Goal: Task Accomplishment & Management: Use online tool/utility

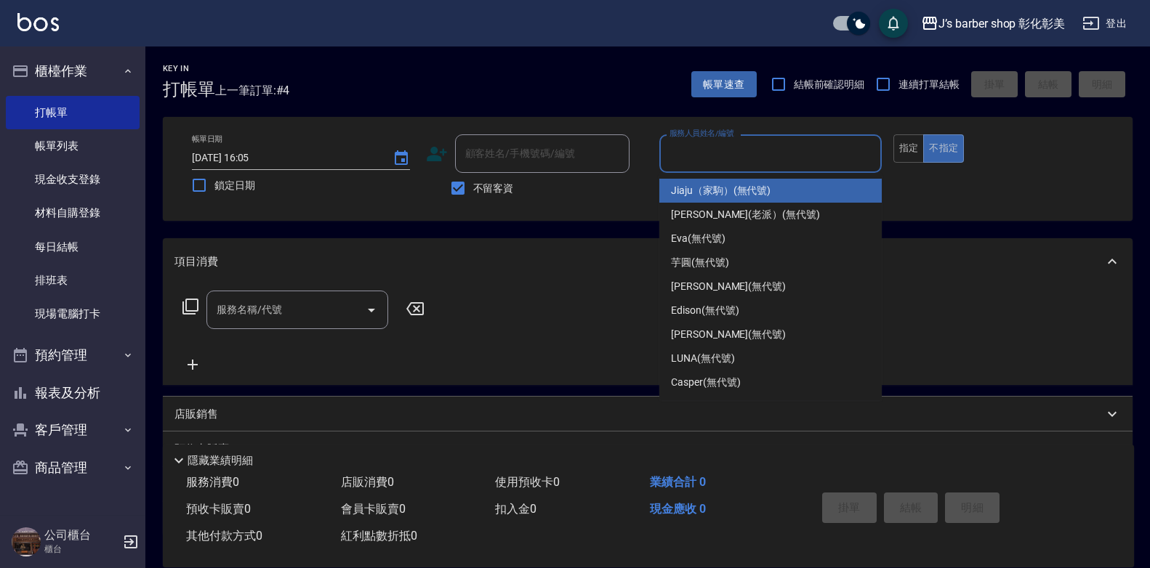
click at [666, 158] on input "服務人員姓名/編號" at bounding box center [770, 153] width 209 height 25
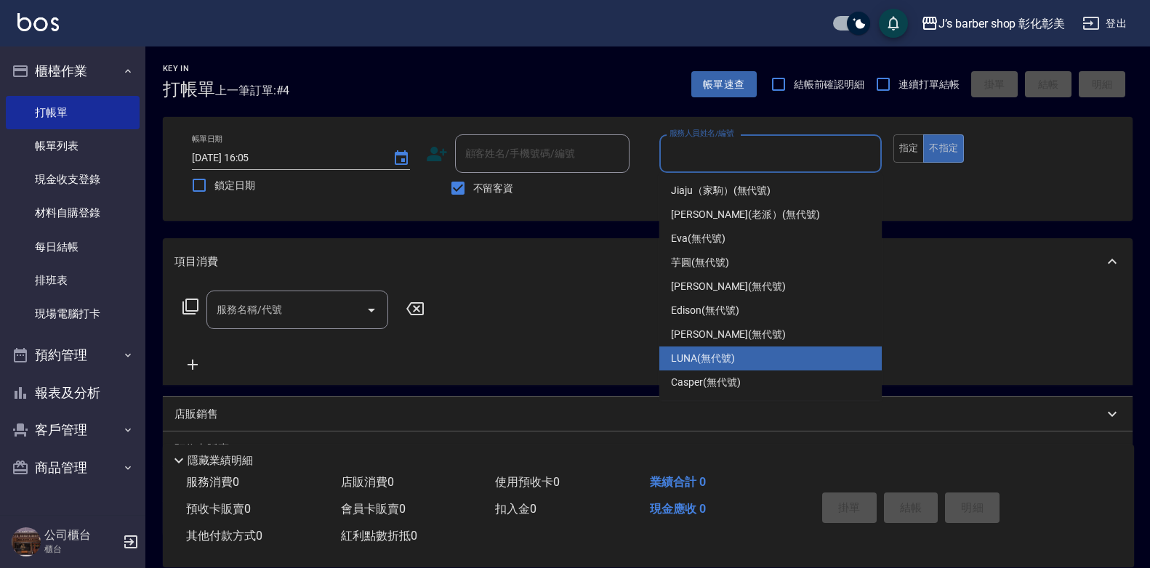
click at [687, 353] on span "LUNA (無代號)" at bounding box center [703, 358] width 64 height 15
type input "LUNA(無代號)"
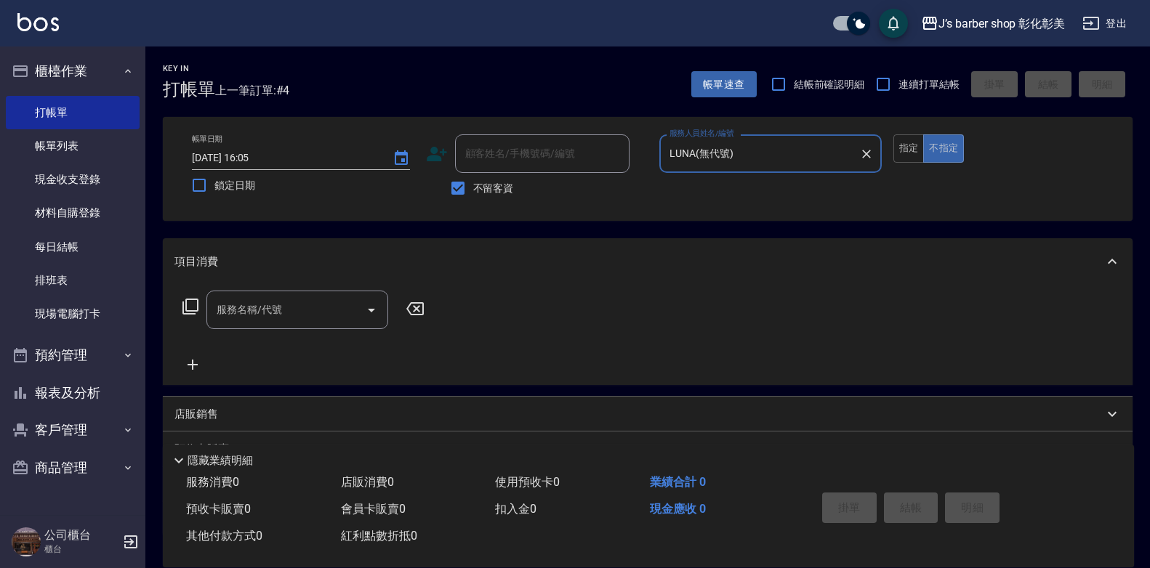
click at [246, 326] on div "服務名稱/代號" at bounding box center [297, 310] width 182 height 39
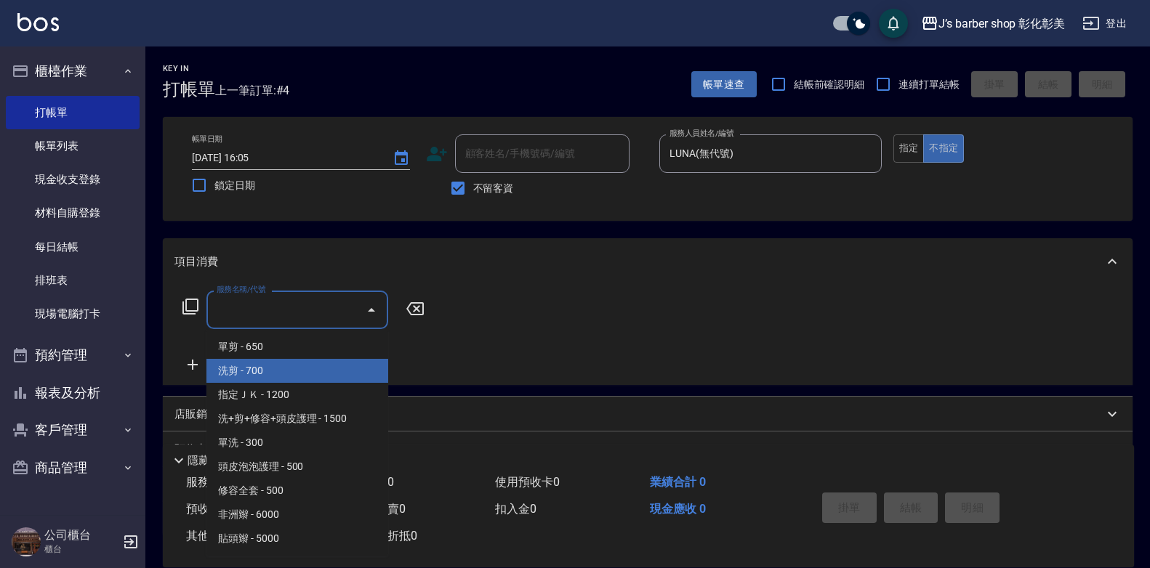
click at [251, 363] on span "洗剪 - 700" at bounding box center [297, 371] width 182 height 24
click at [251, 363] on div "服務名稱/代號 服務名稱/代號" at bounding box center [303, 332] width 259 height 83
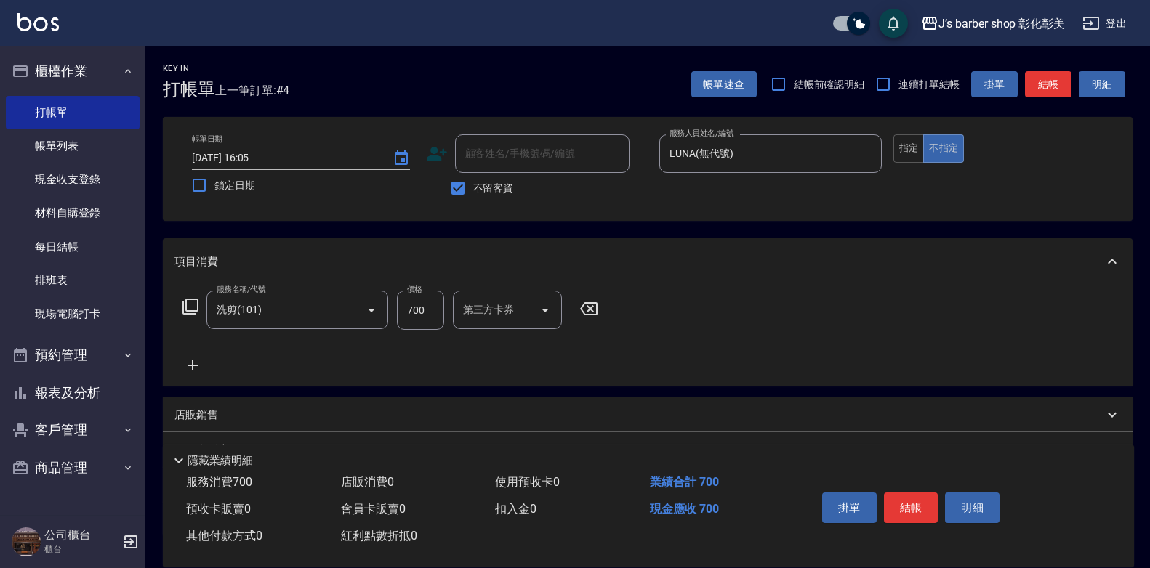
type input "洗剪(101)"
click at [493, 320] on input "洗-1" at bounding box center [496, 309] width 74 height 25
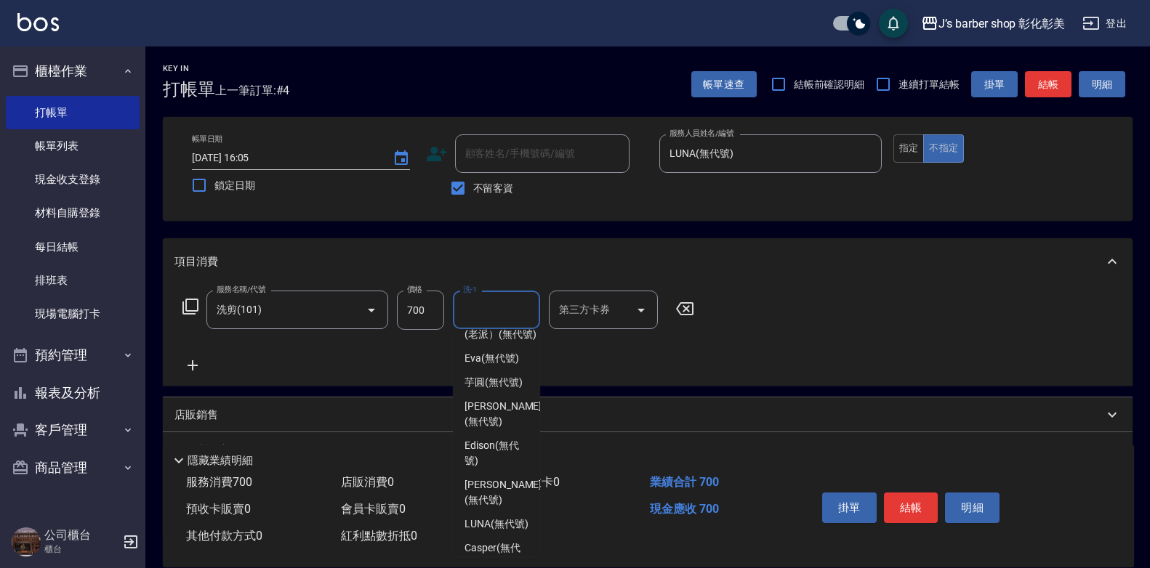
scroll to position [153, 0]
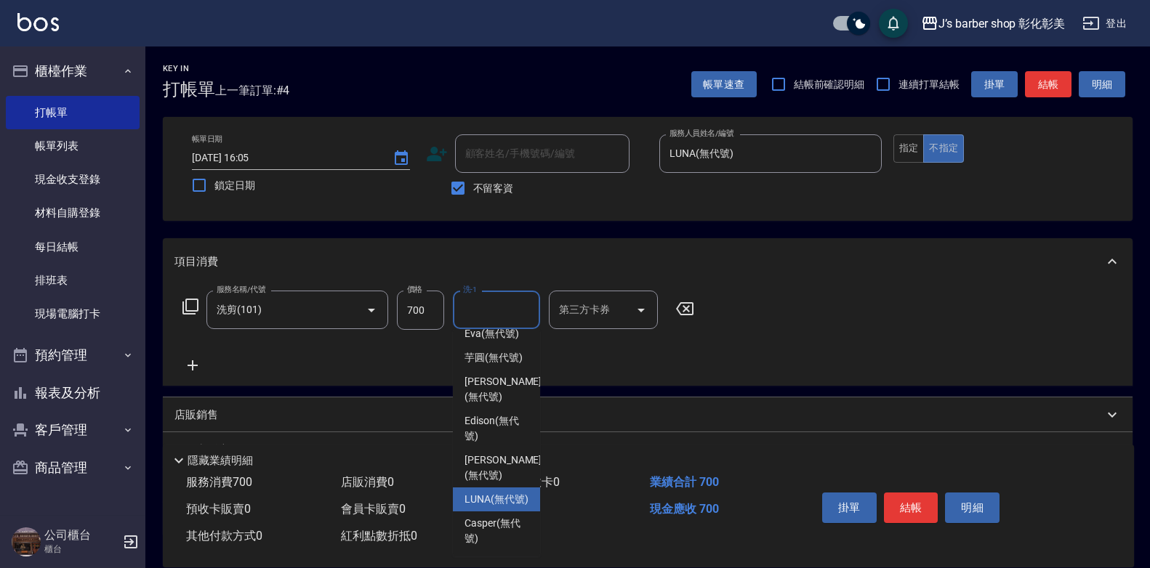
click at [476, 492] on span "LUNA (無代號)" at bounding box center [496, 499] width 64 height 15
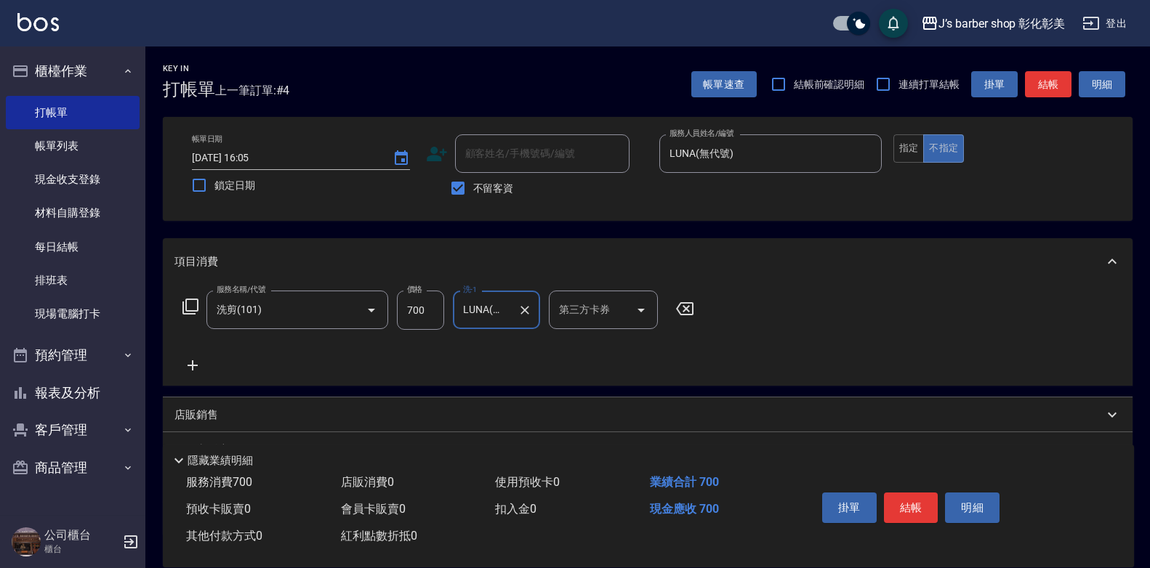
type input "LUNA(無代號)"
click at [419, 313] on input "700" at bounding box center [420, 310] width 47 height 39
type input "800"
click at [901, 496] on button "結帳" at bounding box center [911, 508] width 55 height 31
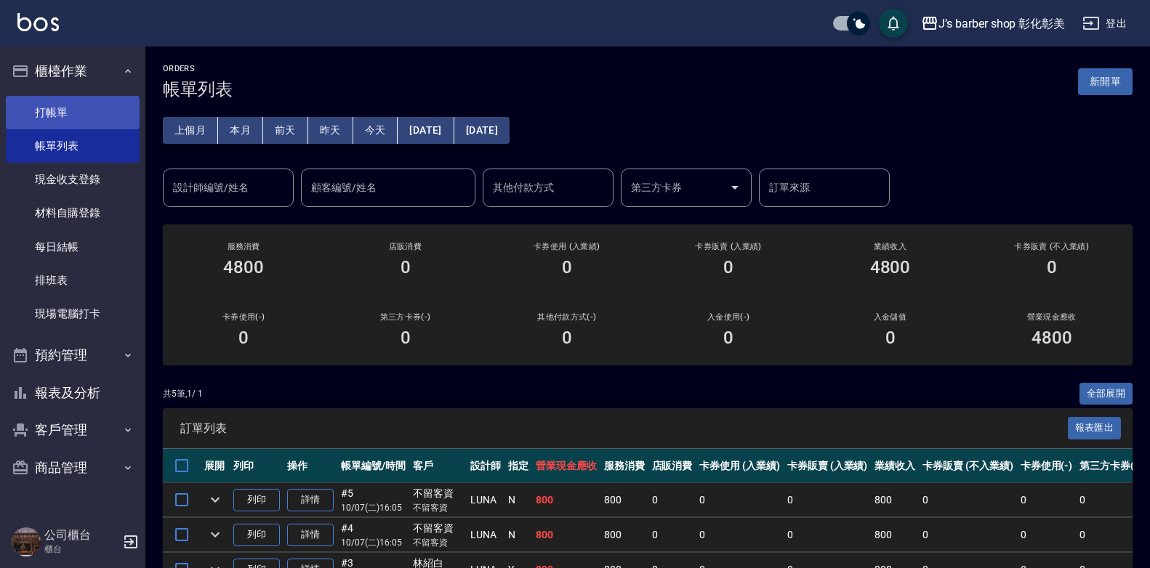
click at [76, 116] on link "打帳單" at bounding box center [73, 112] width 134 height 33
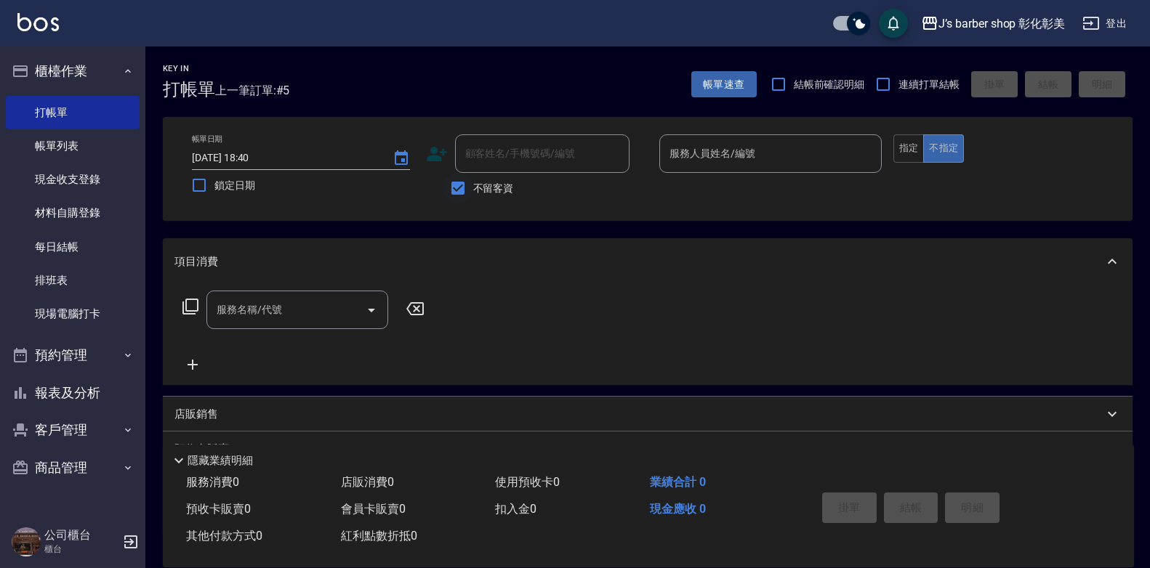
click at [456, 185] on input "不留客資" at bounding box center [458, 188] width 31 height 31
checkbox input "false"
click at [475, 158] on div "顧客姓名/手機號碼/編號 顧客姓名/手機號碼/編號" at bounding box center [542, 153] width 174 height 39
type input "j"
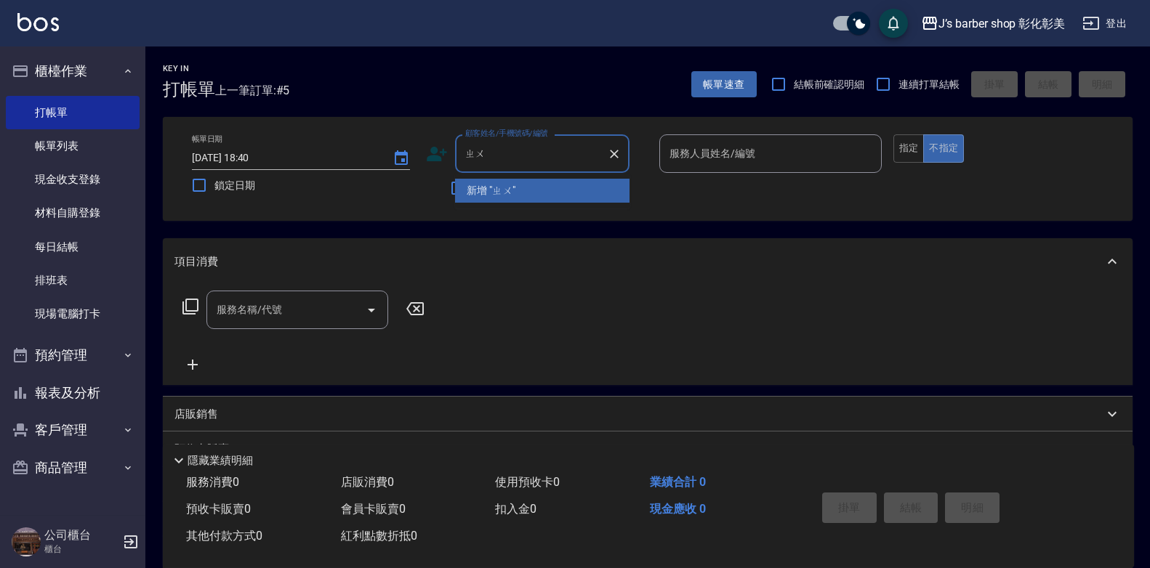
type input "ㄓ"
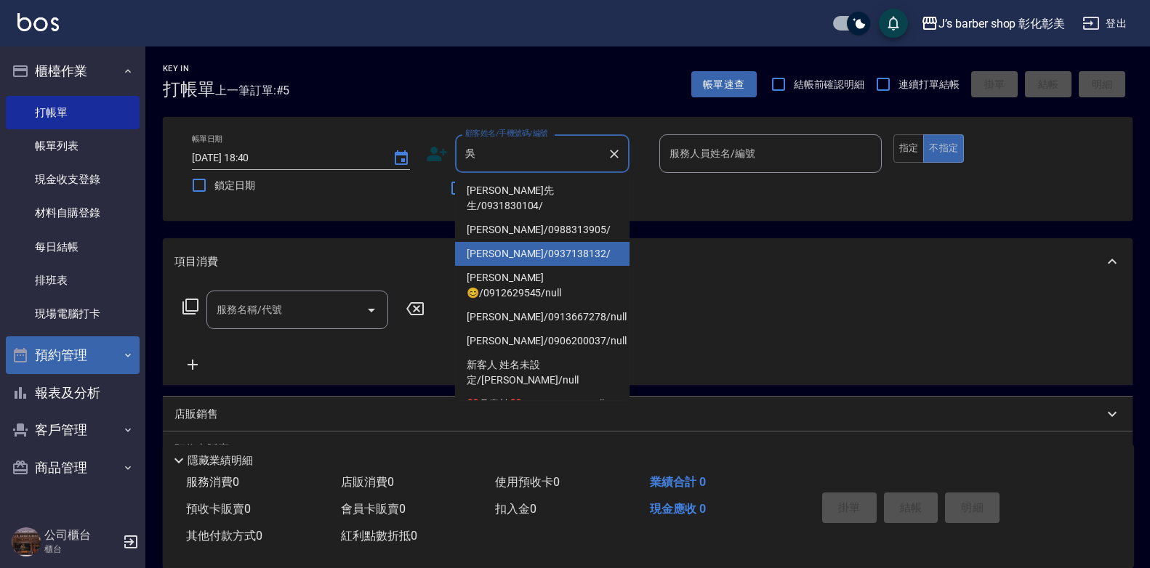
type input "吳"
click at [51, 355] on button "預約管理" at bounding box center [73, 356] width 134 height 38
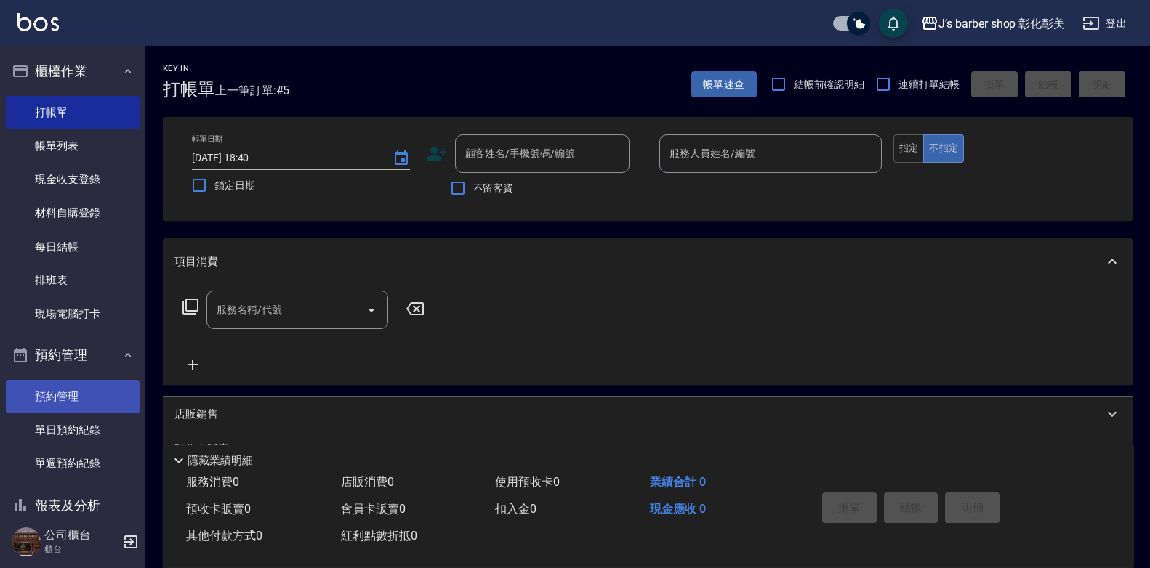
click at [60, 390] on link "預約管理" at bounding box center [73, 396] width 134 height 33
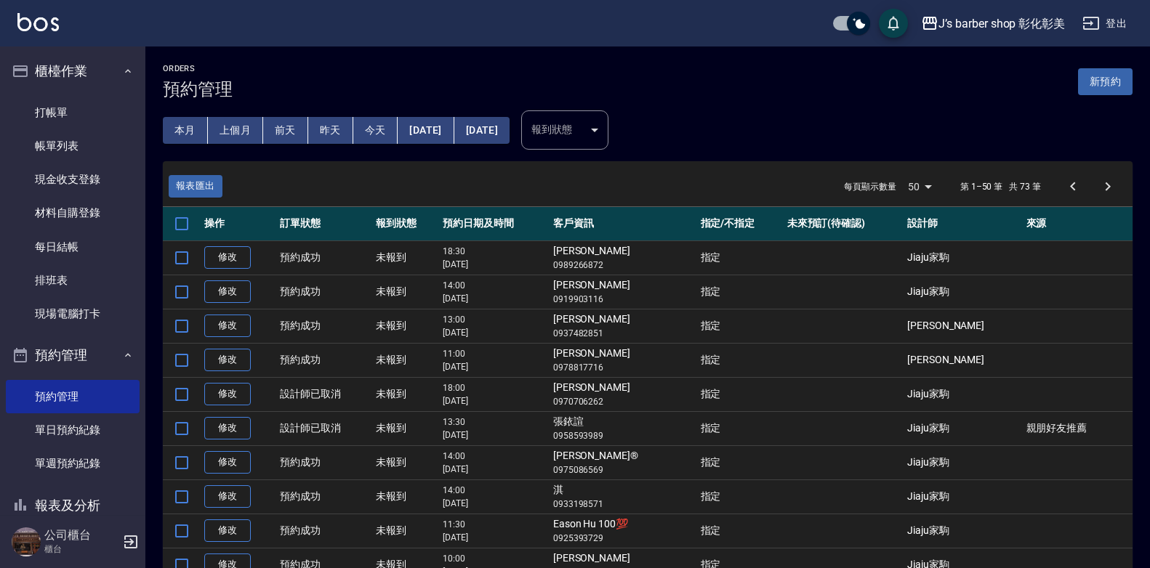
click at [380, 136] on button "今天" at bounding box center [375, 130] width 45 height 27
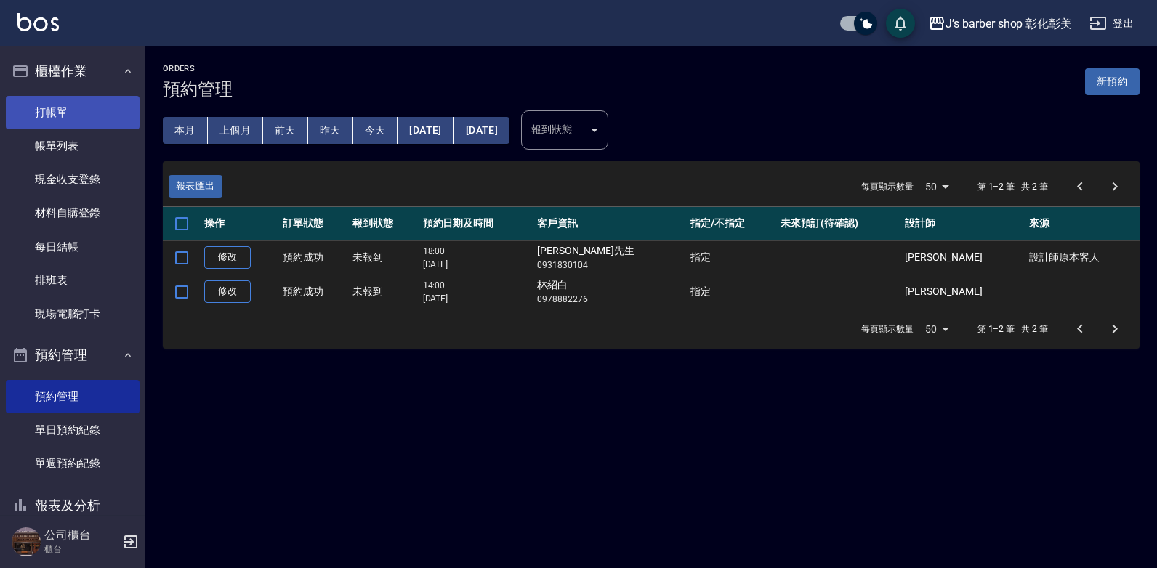
click at [84, 108] on link "打帳單" at bounding box center [73, 112] width 134 height 33
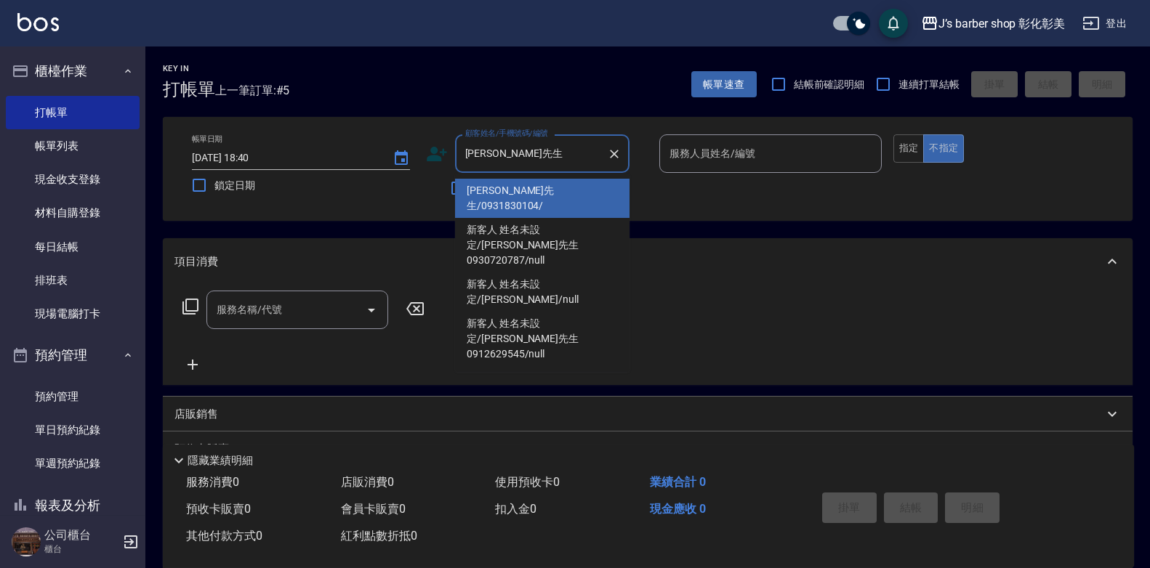
click at [574, 194] on li "[PERSON_NAME]先生/0931830104/" at bounding box center [542, 198] width 174 height 39
click at [574, 194] on div "不留客資" at bounding box center [528, 188] width 204 height 31
type input "[PERSON_NAME]先生/0931830104/"
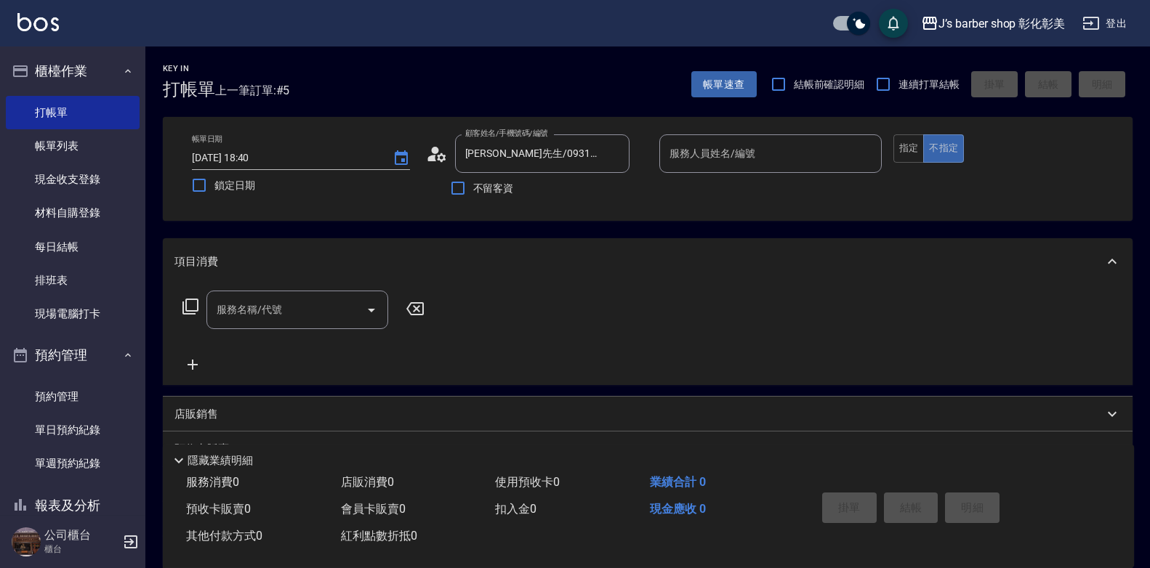
click at [781, 161] on input "服務人員姓名/編號" at bounding box center [770, 153] width 209 height 25
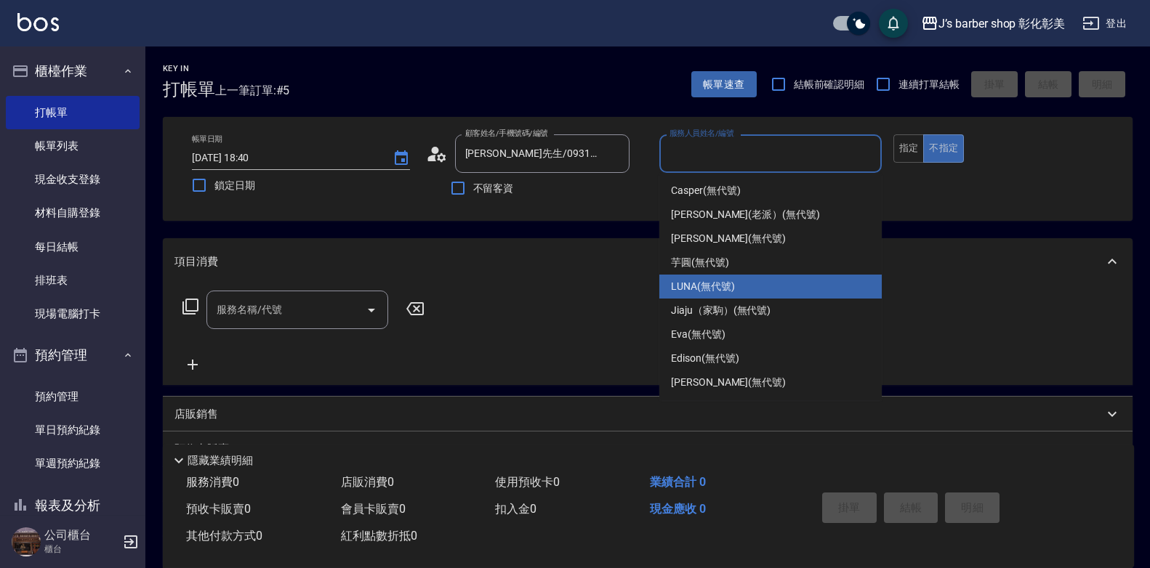
click at [718, 293] on span "LUNA (無代號)" at bounding box center [703, 286] width 64 height 15
type input "LUNA(無代號)"
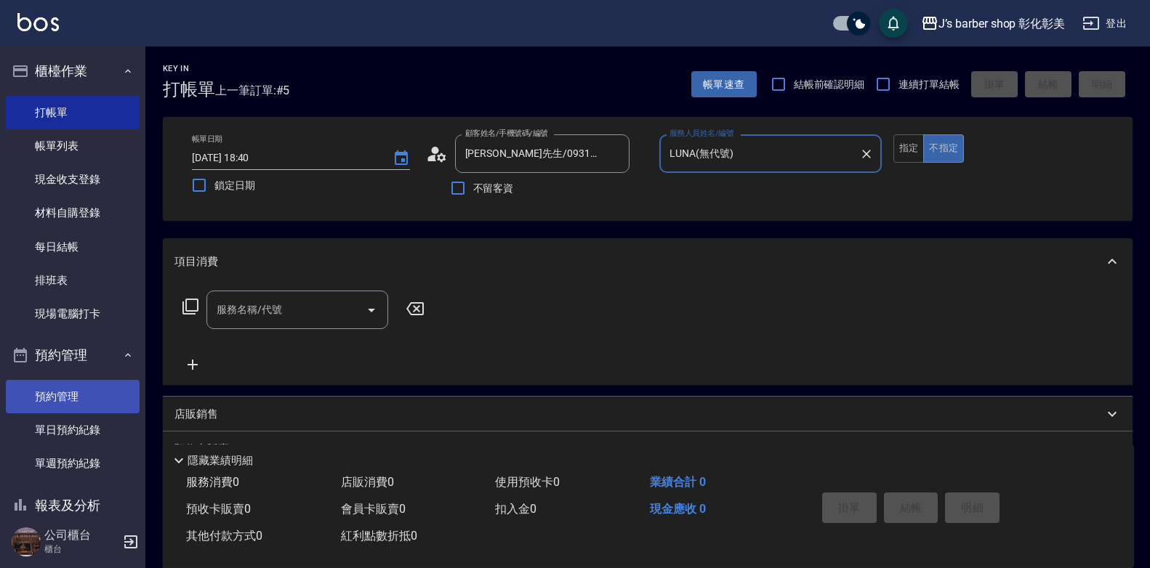
click at [29, 401] on link "預約管理" at bounding box center [73, 396] width 134 height 33
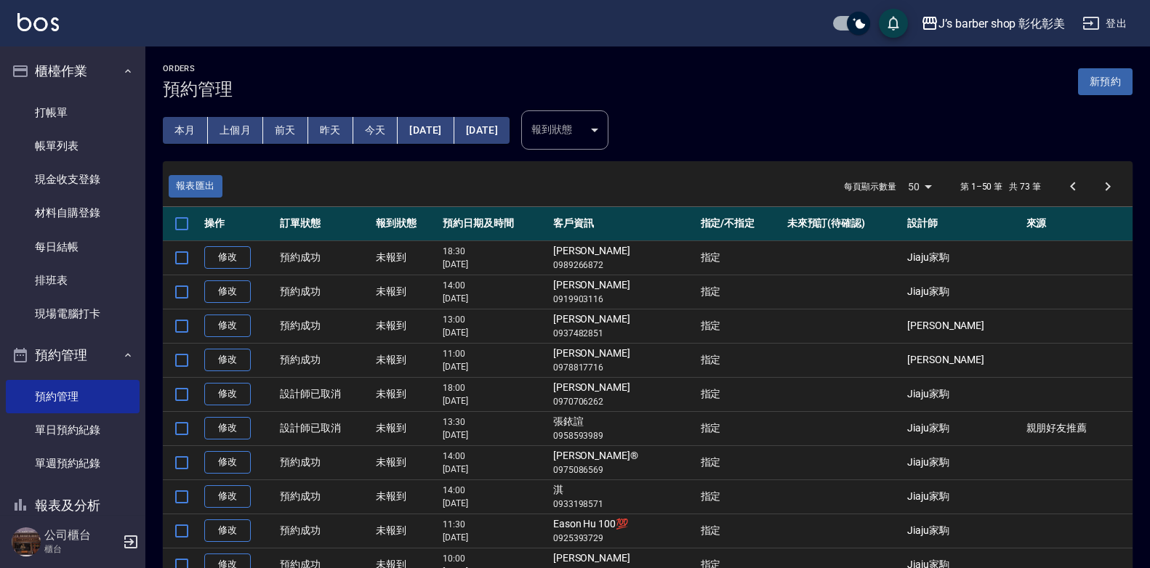
click at [380, 132] on button "今天" at bounding box center [375, 130] width 45 height 27
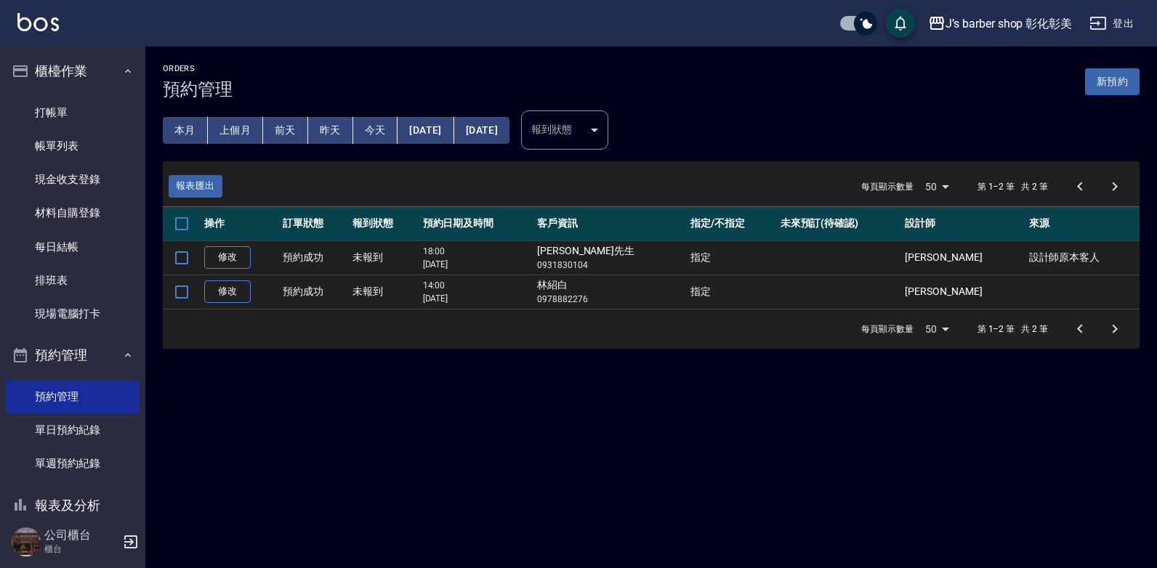
click at [605, 265] on p "0931830104" at bounding box center [610, 265] width 146 height 13
copy p "0931830104"
click at [82, 97] on link "打帳單" at bounding box center [73, 112] width 134 height 33
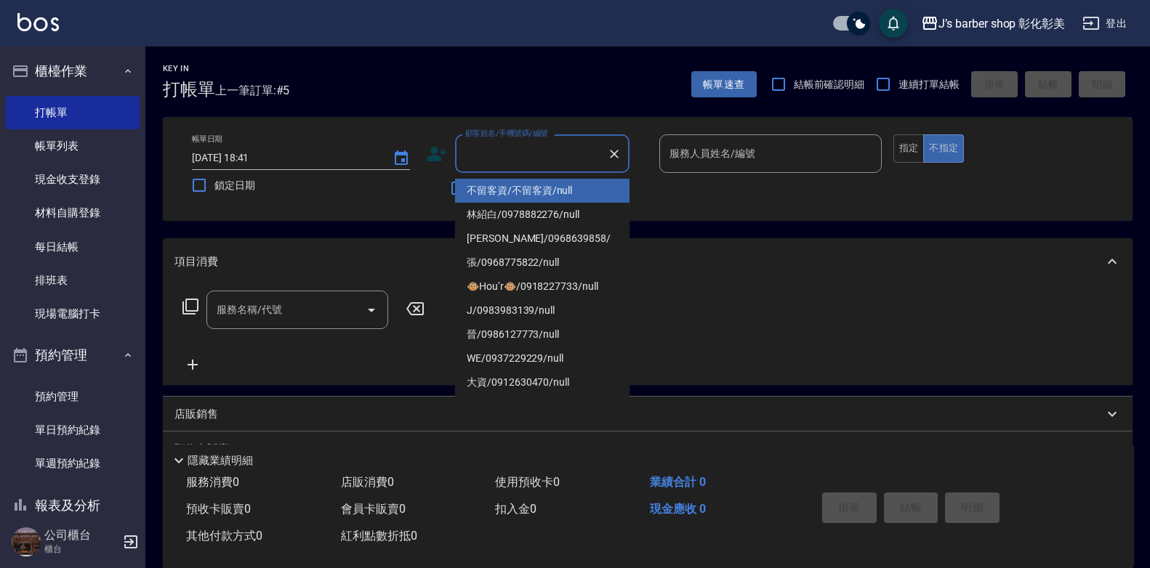
type input "0931830104"
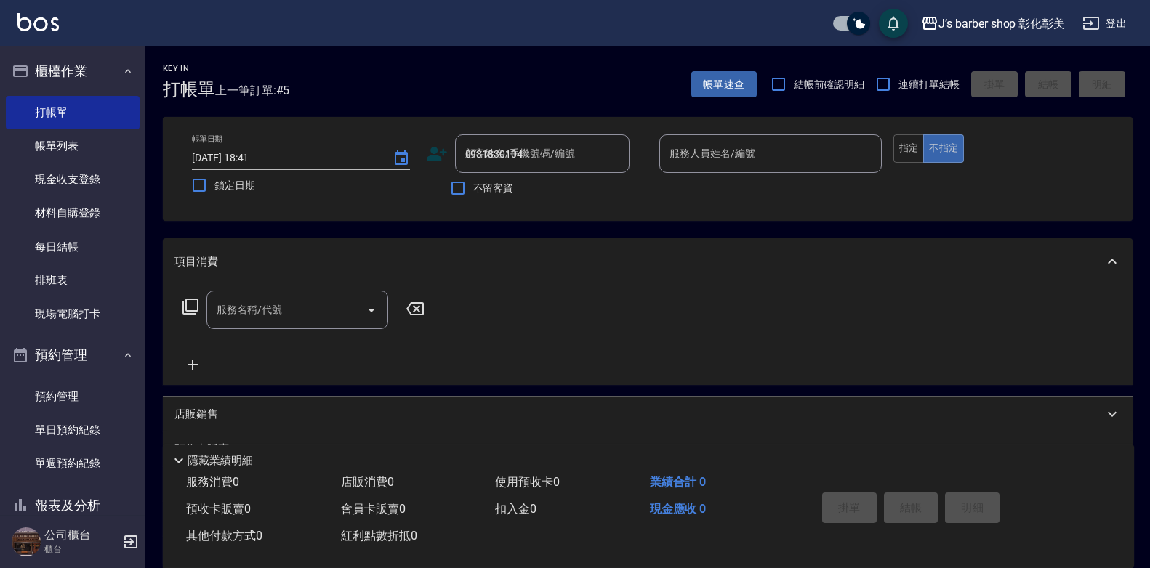
drag, startPoint x: 481, startPoint y: 156, endPoint x: 544, endPoint y: 262, distance: 123.2
click at [544, 262] on div "項目消費" at bounding box center [638, 261] width 929 height 15
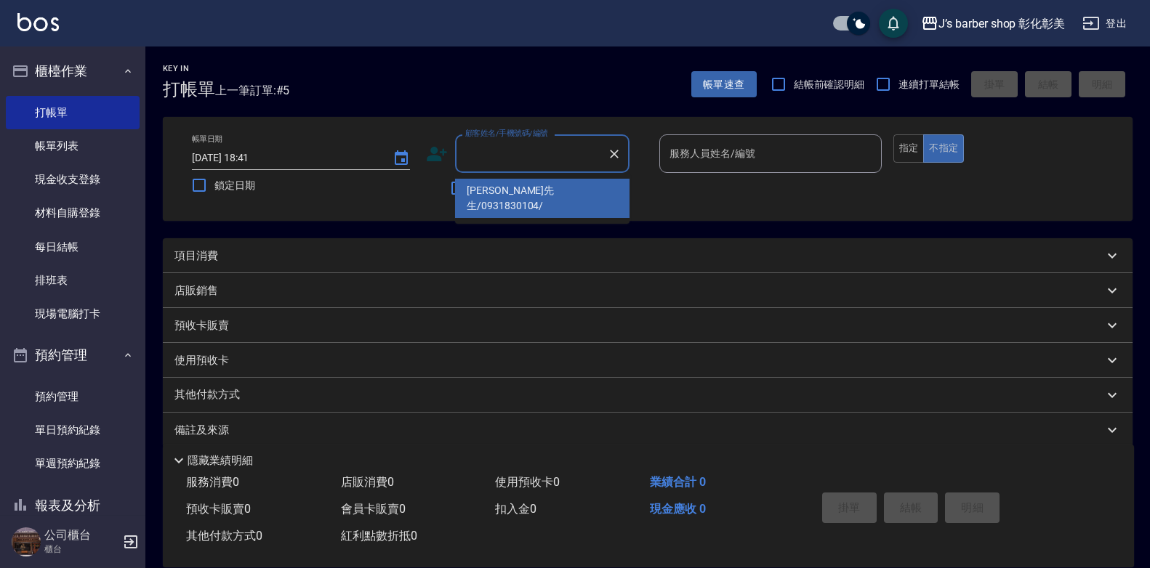
paste input "0931830104"
type input "0931830104"
click at [599, 264] on div "項目消費" at bounding box center [648, 255] width 970 height 35
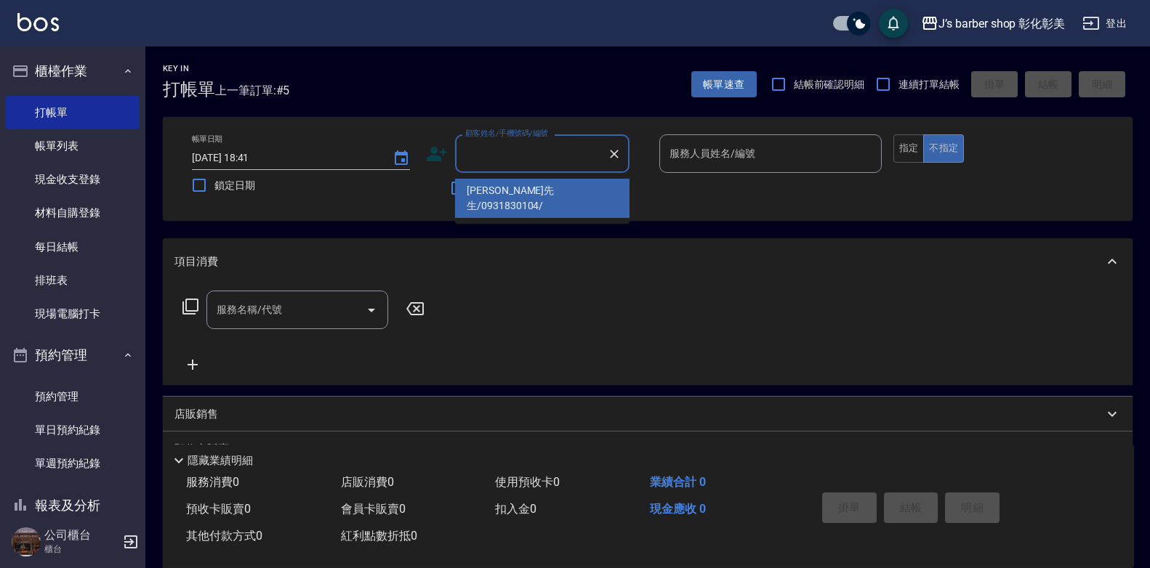
drag, startPoint x: 499, startPoint y: 156, endPoint x: 496, endPoint y: 192, distance: 35.7
click at [496, 192] on li "[PERSON_NAME]先生/0931830104/" at bounding box center [542, 198] width 174 height 39
click at [496, 192] on span "不留客資" at bounding box center [493, 188] width 41 height 15
click at [473, 192] on input "不留客資" at bounding box center [458, 188] width 31 height 31
checkbox input "true"
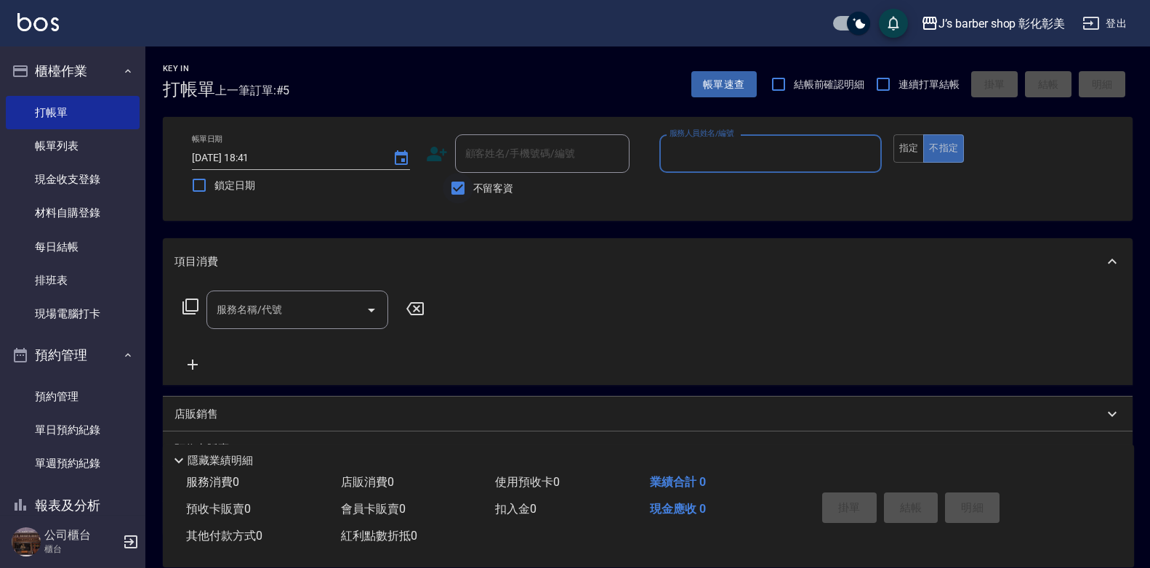
click at [467, 190] on input "不留客資" at bounding box center [458, 188] width 31 height 31
checkbox input "false"
click at [510, 162] on input "顧客姓名/手機號碼/編號" at bounding box center [532, 153] width 140 height 25
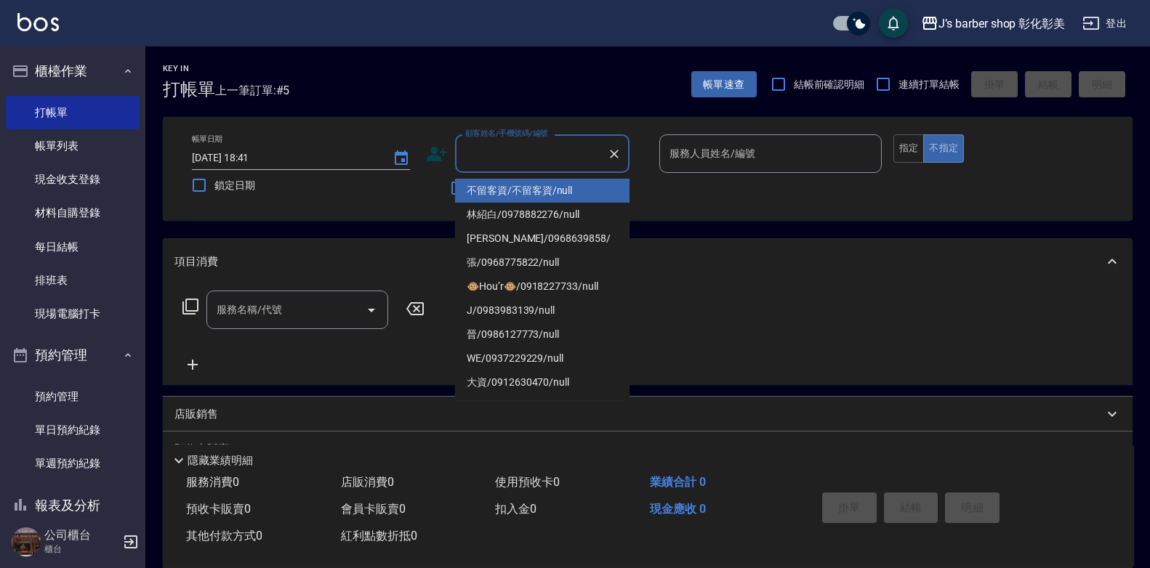
paste input "0931830104"
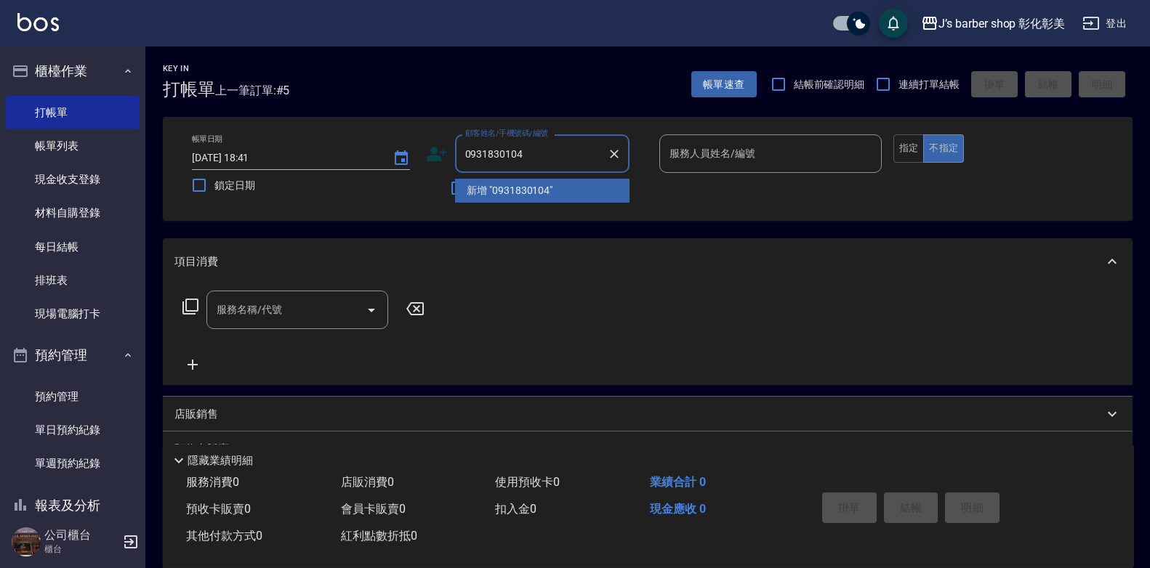
type input "[PERSON_NAME]先生/0931830104/"
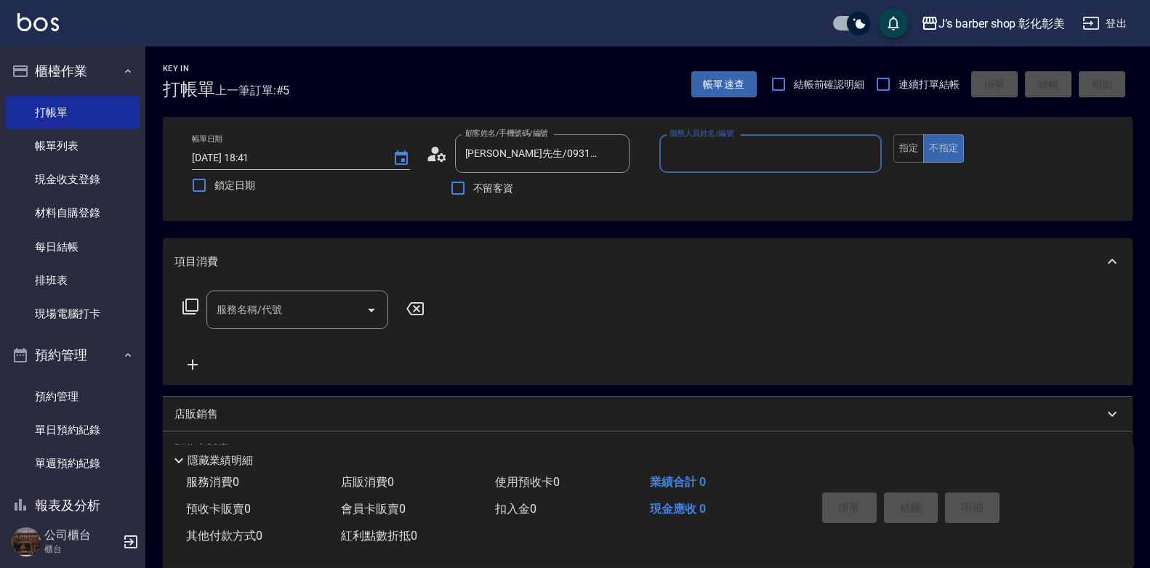
click at [701, 151] on input "服務人員姓名/編號" at bounding box center [770, 153] width 209 height 25
click at [701, 152] on input "服務人員姓名/編號" at bounding box center [770, 153] width 209 height 25
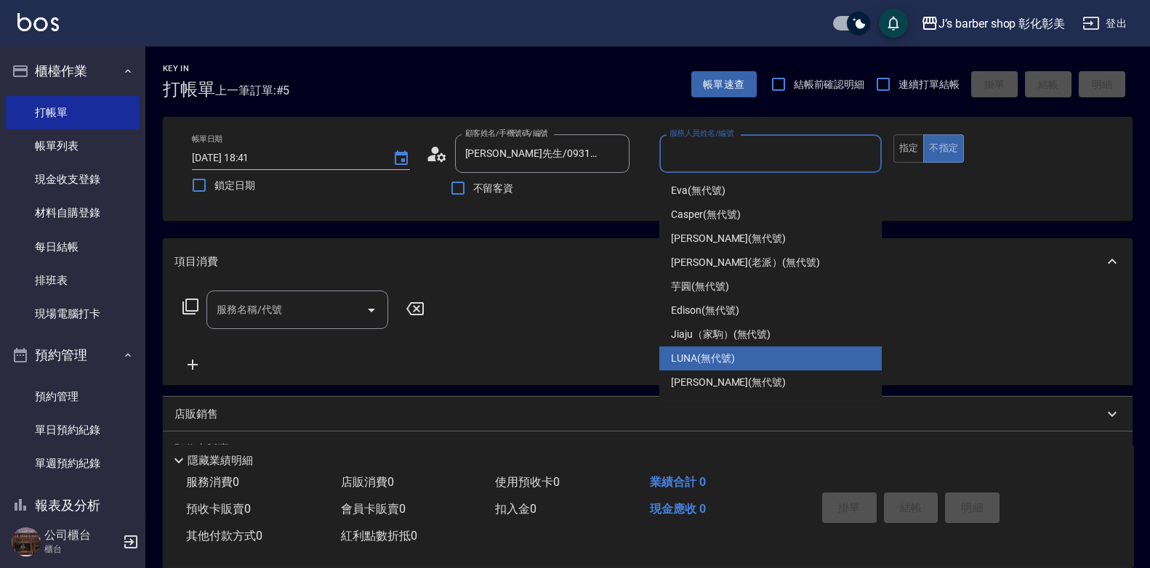
click at [677, 353] on span "LUNA (無代號)" at bounding box center [703, 358] width 64 height 15
type input "LUNA(無代號)"
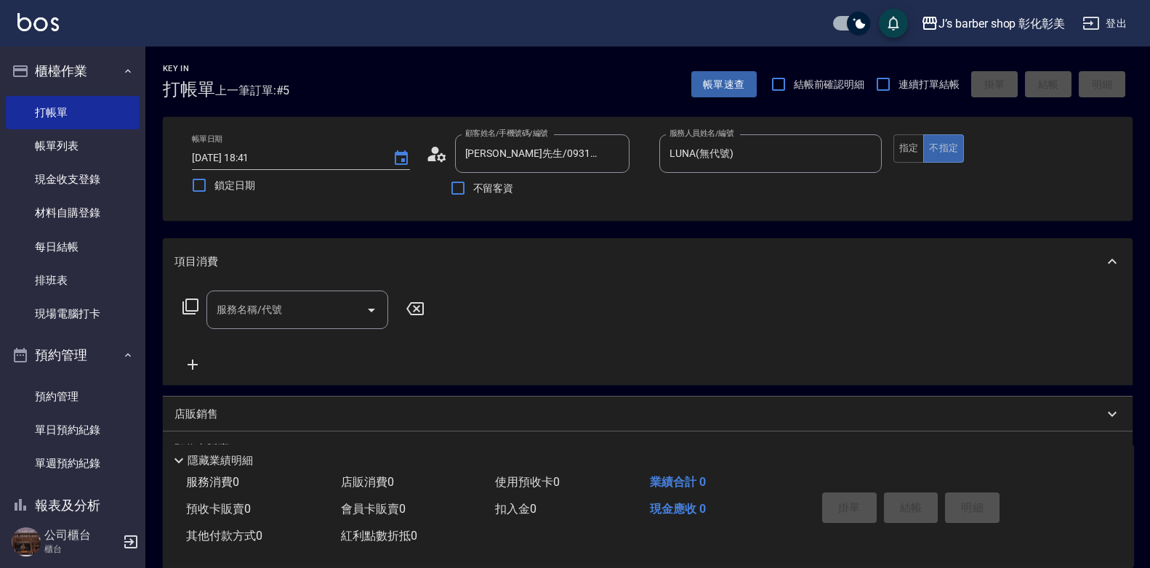
click at [677, 353] on div "服務名稱/代號 服務名稱/代號" at bounding box center [648, 335] width 970 height 100
click at [281, 311] on div "服務名稱/代號 服務名稱/代號" at bounding box center [297, 310] width 182 height 39
click at [281, 311] on input "服務名稱/代號" at bounding box center [286, 309] width 147 height 25
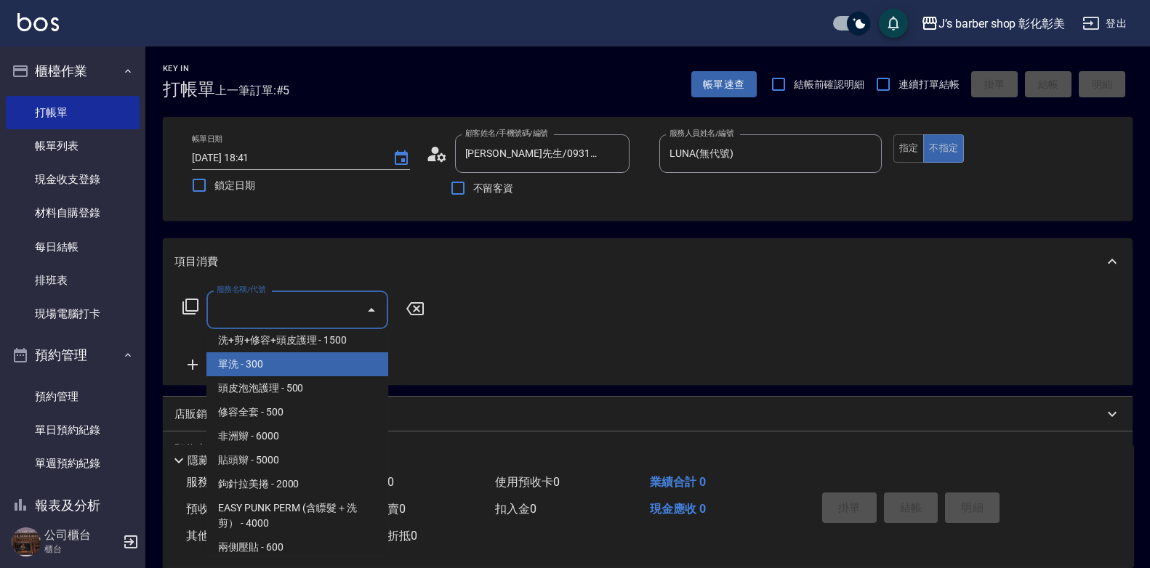
scroll to position [73, 0]
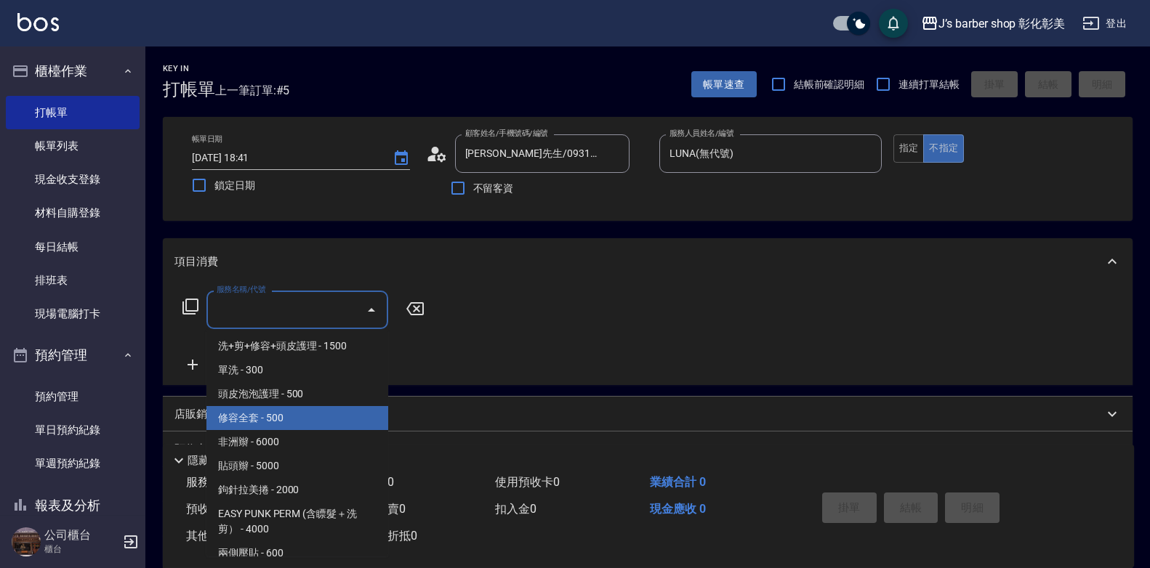
click at [315, 415] on span "修容全套 - 500" at bounding box center [297, 418] width 182 height 24
type input "修容全套(202)"
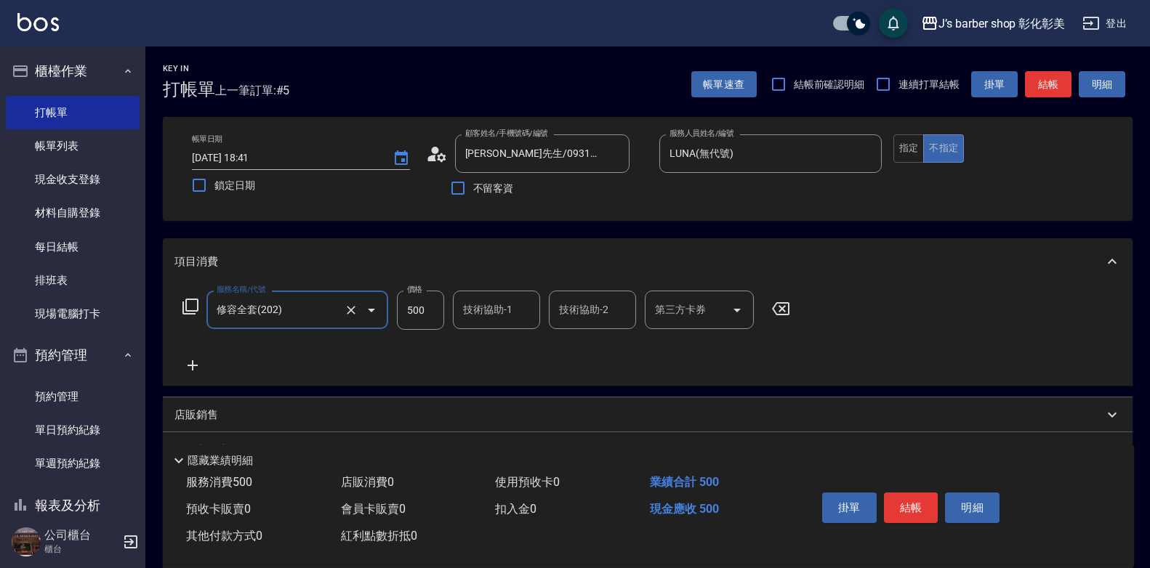
click at [421, 306] on input "500" at bounding box center [420, 310] width 47 height 39
type input "600"
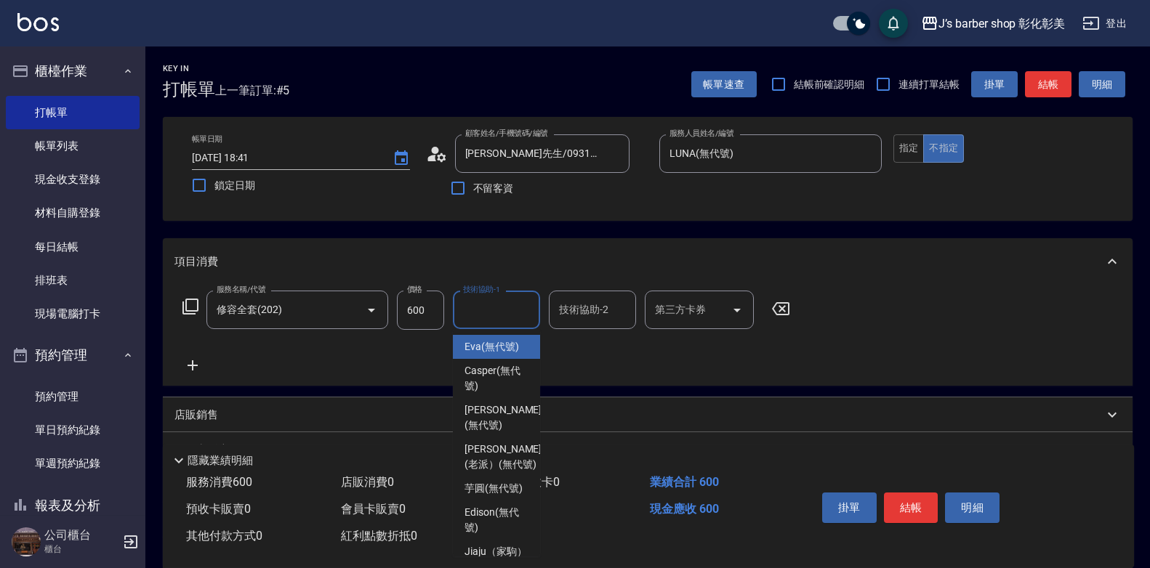
click at [476, 307] on div "技術協助-1 技術協助-1" at bounding box center [496, 310] width 87 height 39
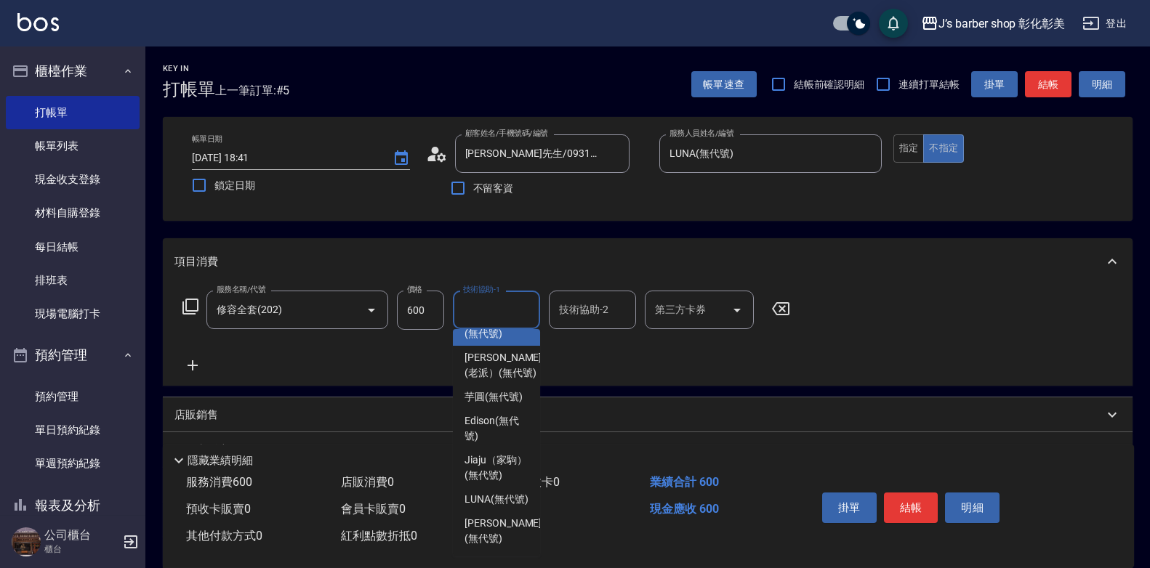
scroll to position [153, 0]
click at [490, 492] on span "LUNA (無代號)" at bounding box center [496, 499] width 64 height 15
type input "LUNA(無代號)"
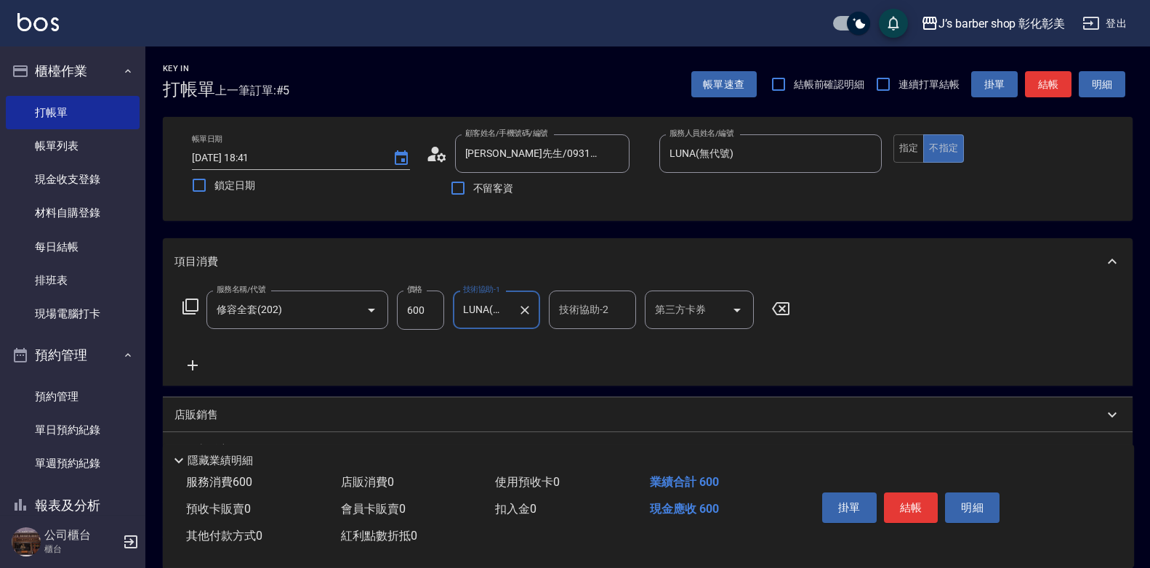
click at [608, 304] on input "技術協助-2" at bounding box center [592, 309] width 74 height 25
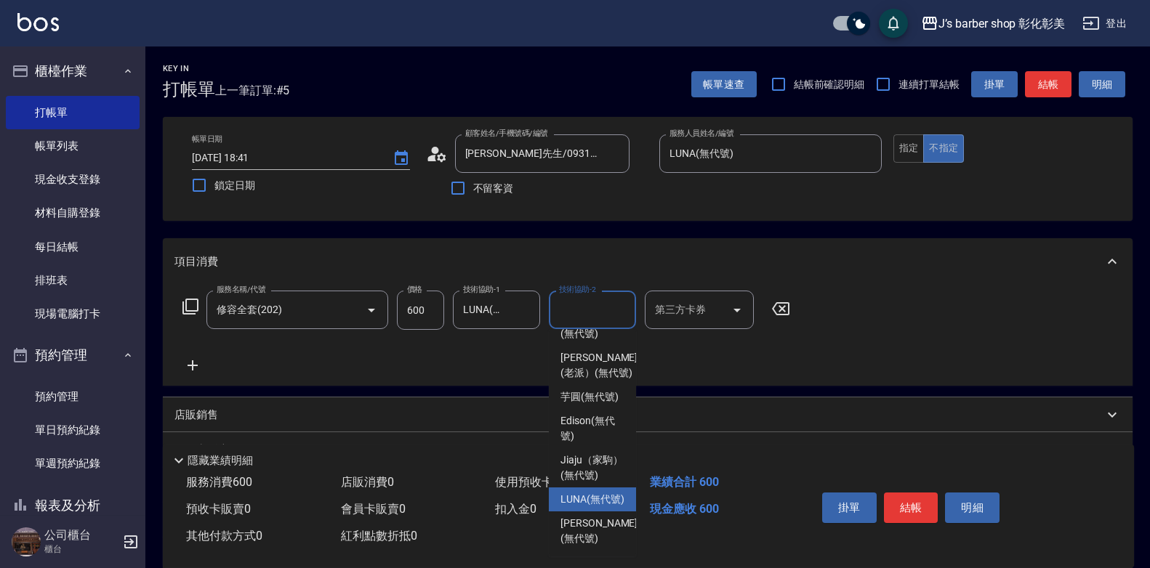
click at [592, 488] on div "LUNA (無代號)" at bounding box center [592, 500] width 87 height 24
click at [592, 475] on div "使用預收卡 0" at bounding box center [566, 483] width 155 height 27
type input "LUNA(無代號)"
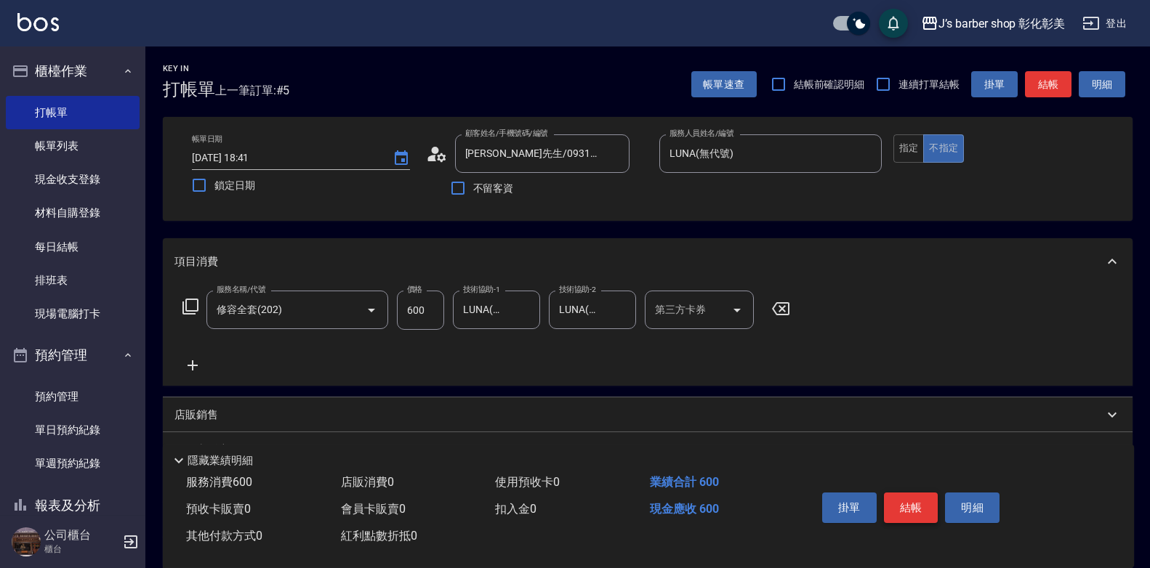
click at [914, 509] on button "結帳" at bounding box center [911, 508] width 55 height 31
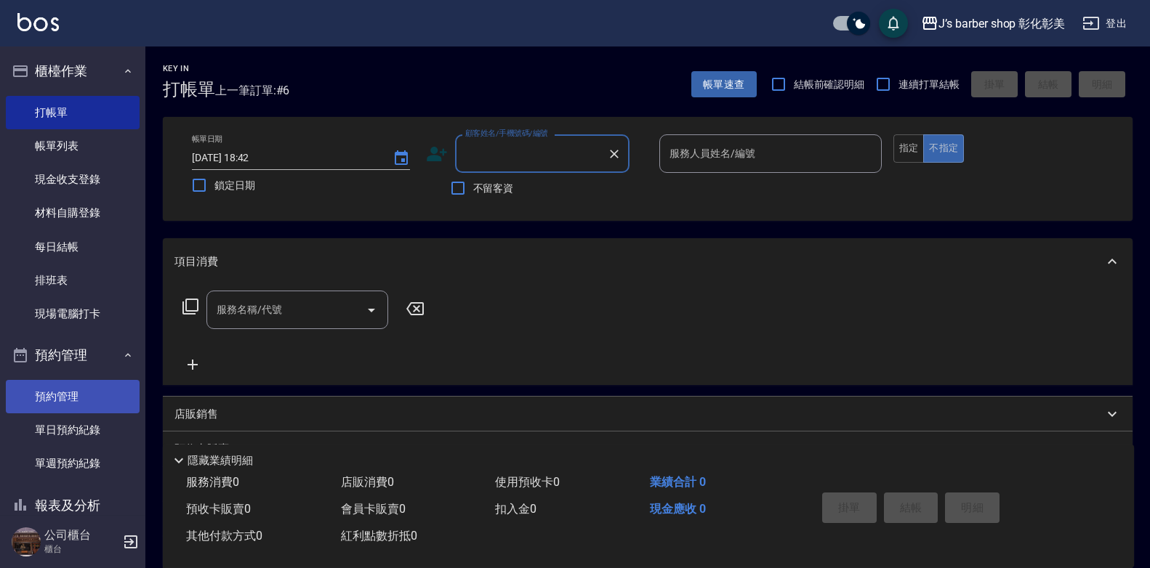
click at [71, 400] on link "預約管理" at bounding box center [73, 396] width 134 height 33
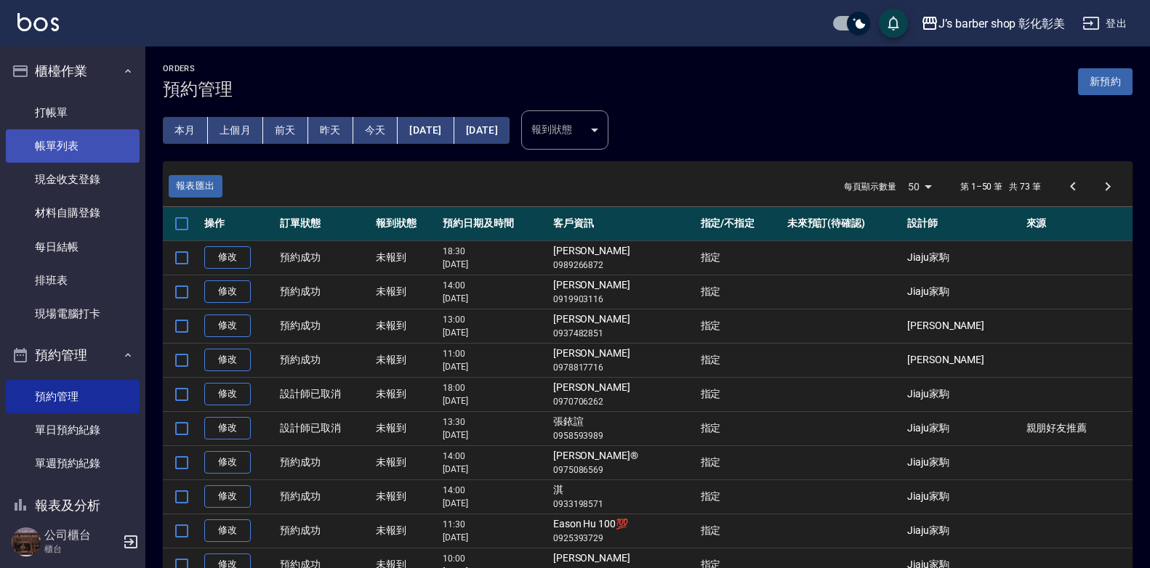
click at [57, 146] on link "帳單列表" at bounding box center [73, 145] width 134 height 33
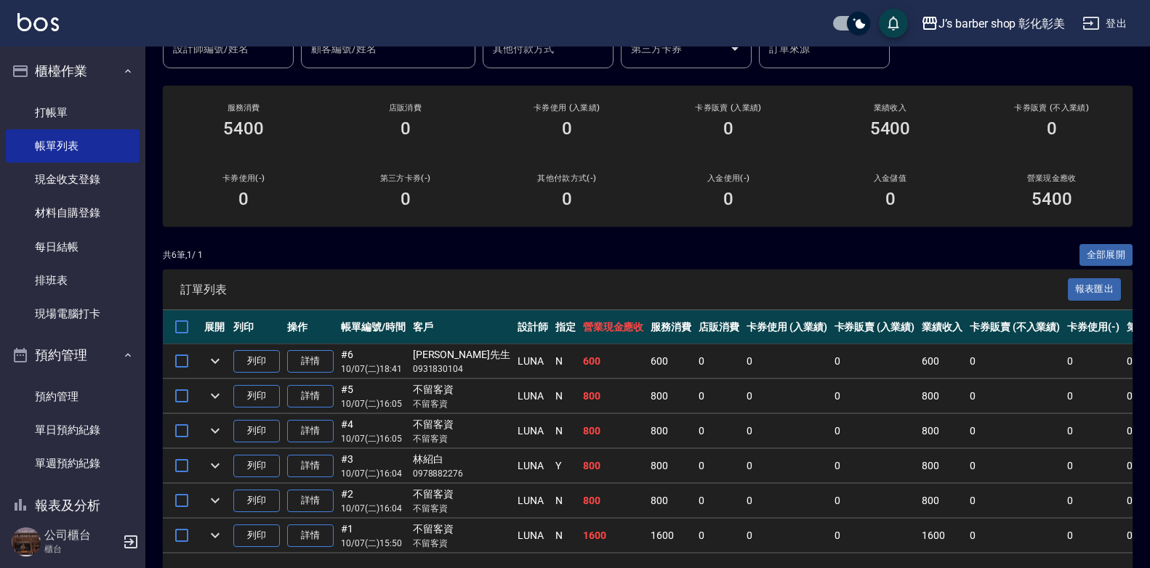
scroll to position [192, 0]
